Goal: Transaction & Acquisition: Purchase product/service

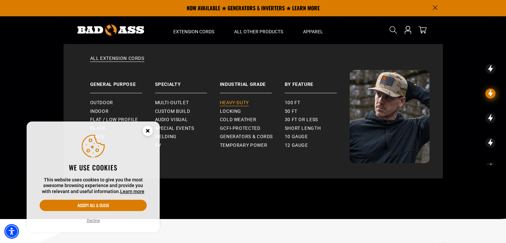
click at [233, 101] on span "Heavy-Duty" at bounding box center [234, 103] width 29 height 6
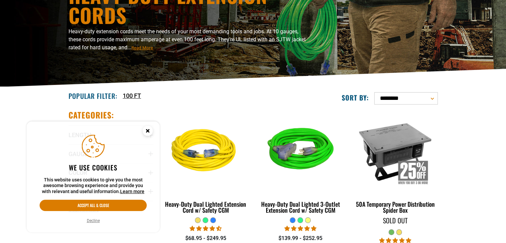
scroll to position [100, 0]
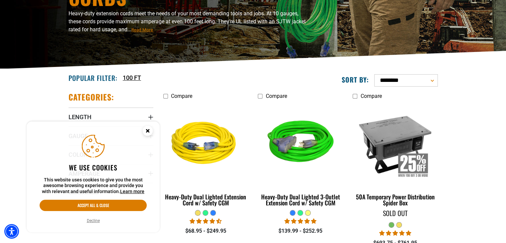
click at [151, 132] on circle "Cookie Consent" at bounding box center [148, 131] width 10 height 10
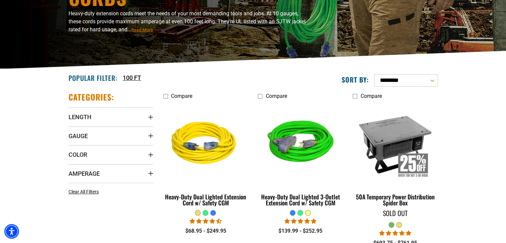
click at [151, 116] on icon "Length" at bounding box center [150, 116] width 5 height 5
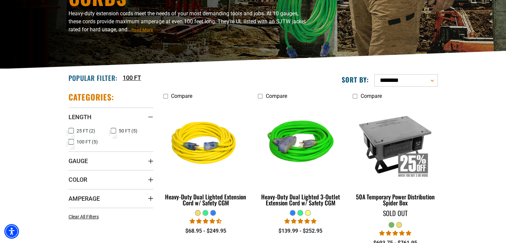
click at [73, 141] on label "100 FT (5) 100 FT (5 products)" at bounding box center [90, 141] width 43 height 9
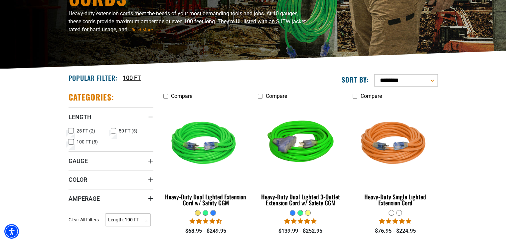
click at [145, 160] on summary "Gauge" at bounding box center [111, 160] width 85 height 19
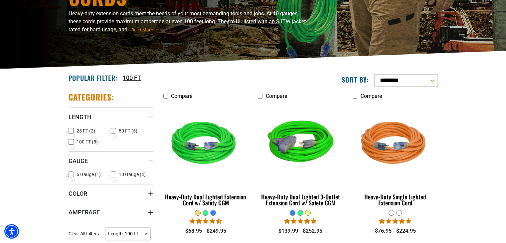
click at [114, 172] on icon at bounding box center [113, 174] width 5 height 9
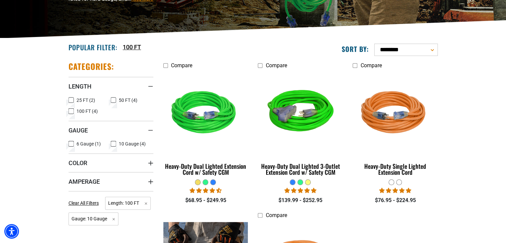
scroll to position [166, 0]
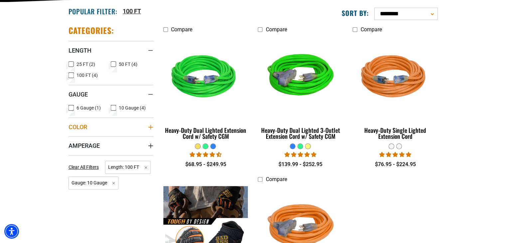
click at [149, 127] on icon "Color" at bounding box center [150, 126] width 5 height 5
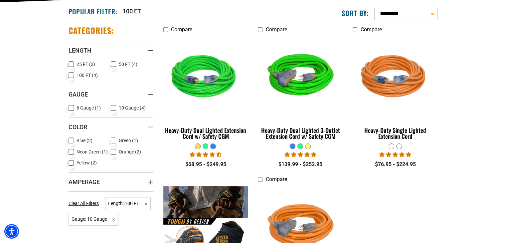
click at [48, 121] on section "**********" at bounding box center [253, 173] width 506 height 343
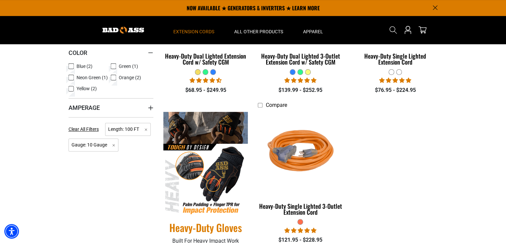
scroll to position [133, 0]
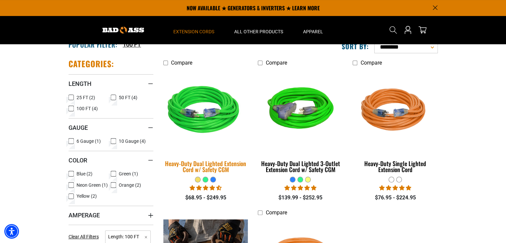
click at [202, 117] on img at bounding box center [205, 110] width 93 height 85
